Goal: Information Seeking & Learning: Learn about a topic

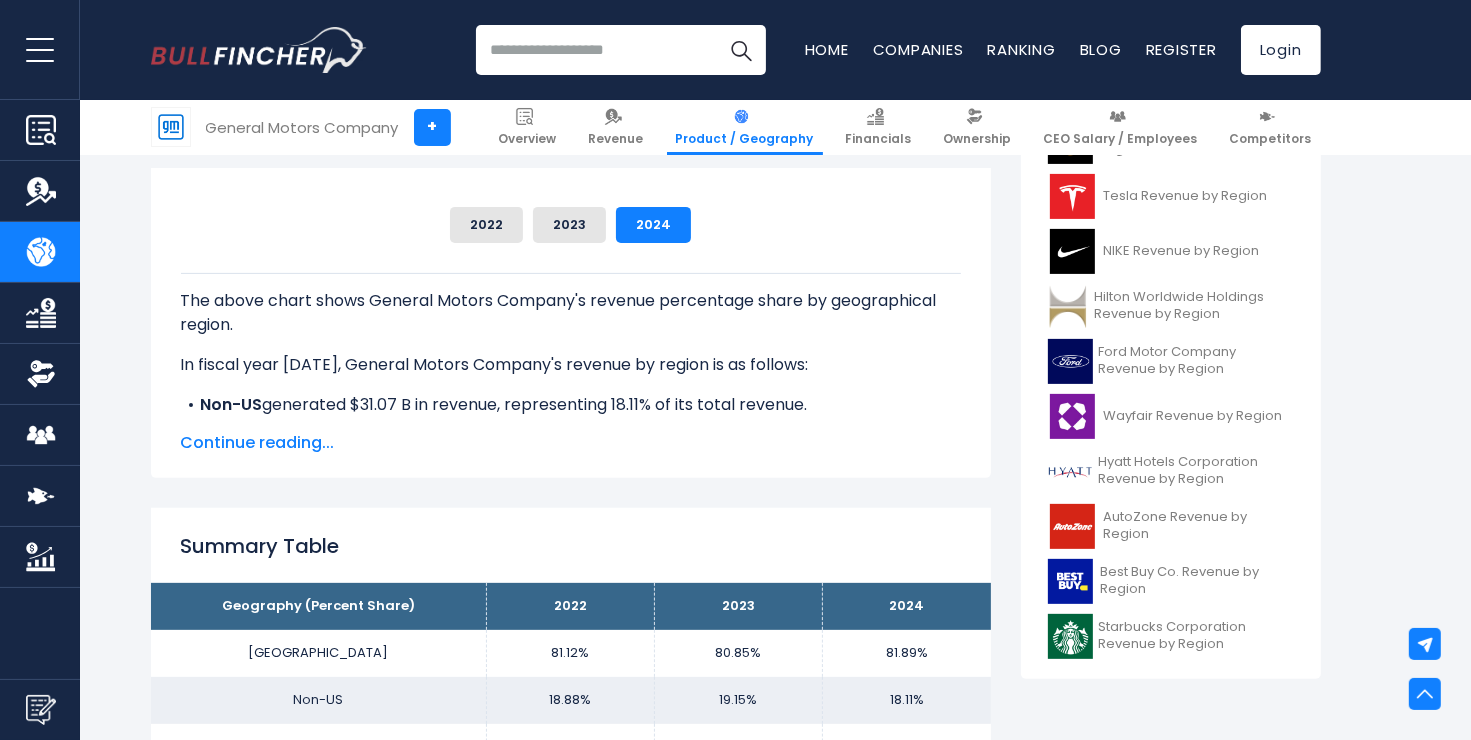
scroll to position [756, 0]
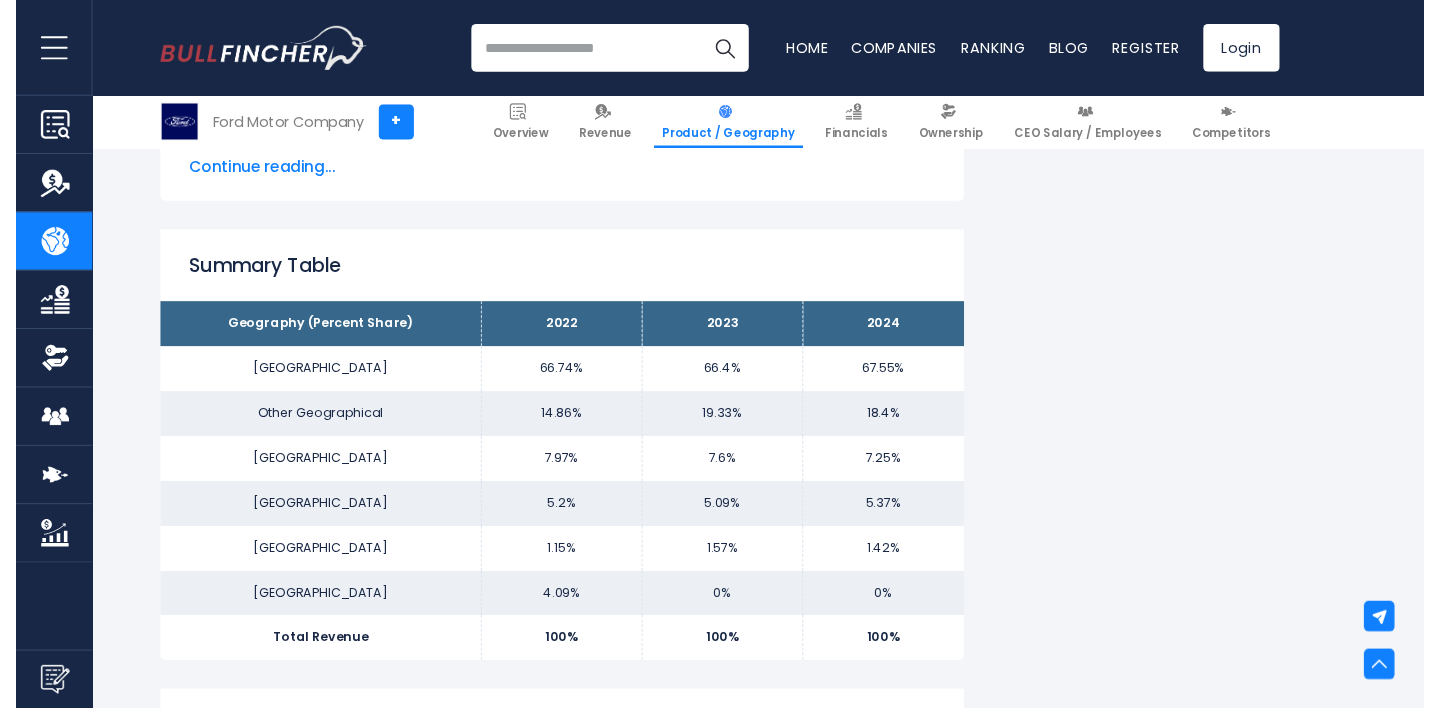
scroll to position [1182, 0]
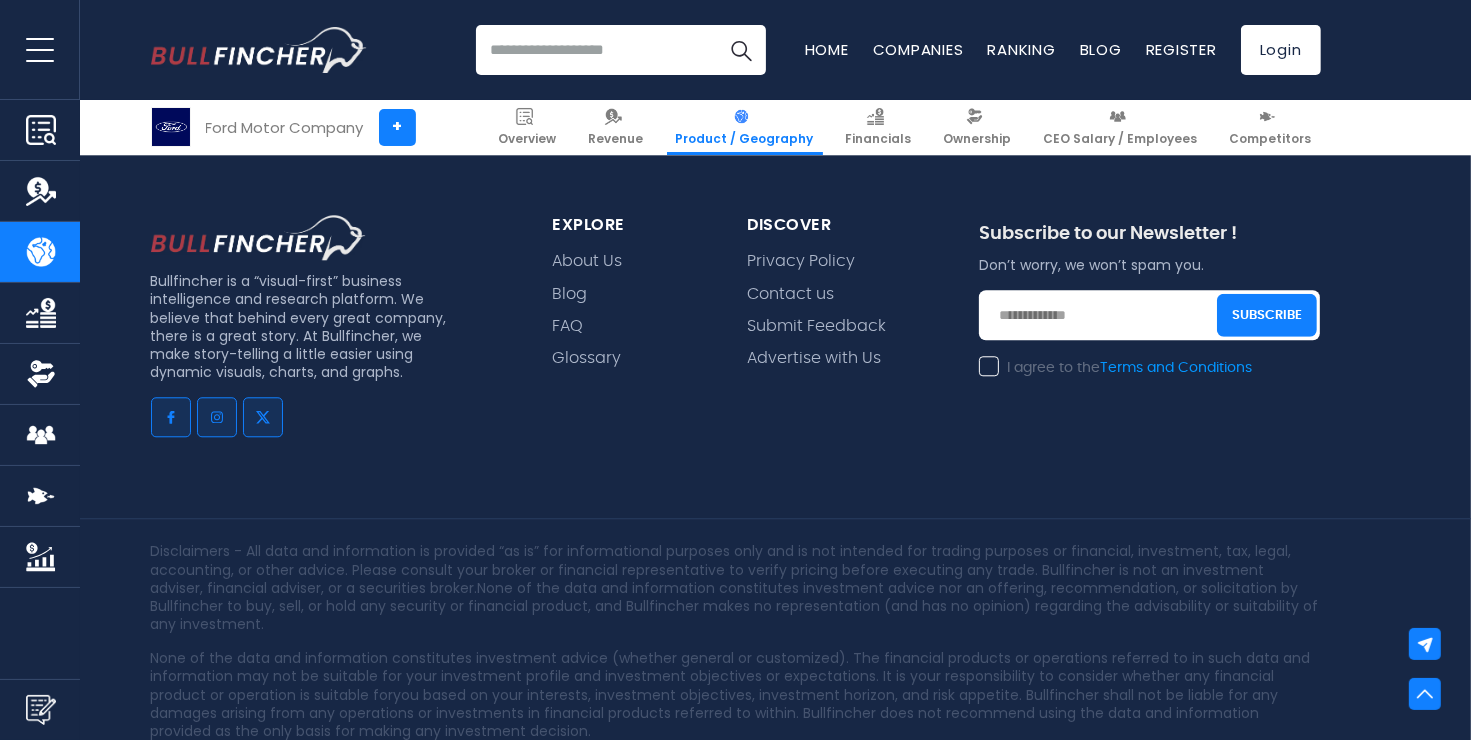
scroll to position [4838, 0]
drag, startPoint x: 145, startPoint y: 259, endPoint x: 221, endPoint y: 269, distance: 76.6
click at [221, 269] on div "Bullfincher is a “visual-first” business intelligence and research platform. We…" at bounding box center [328, 342] width 402 height 254
copy p "Bullfincher"
